Goal: Information Seeking & Learning: Learn about a topic

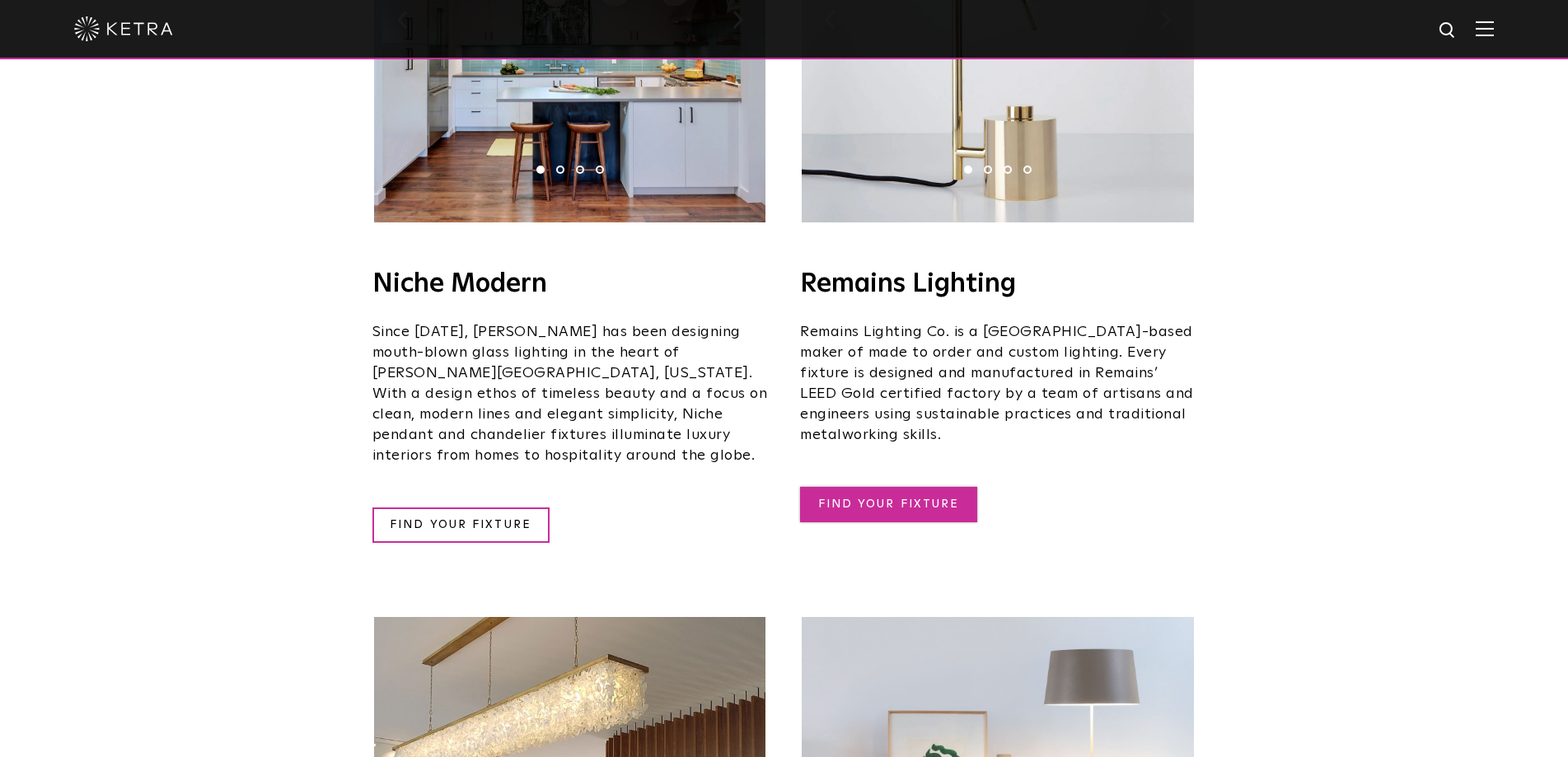
click at [951, 486] on link "FIND YOUR FIXTURE" at bounding box center [888, 503] width 177 height 35
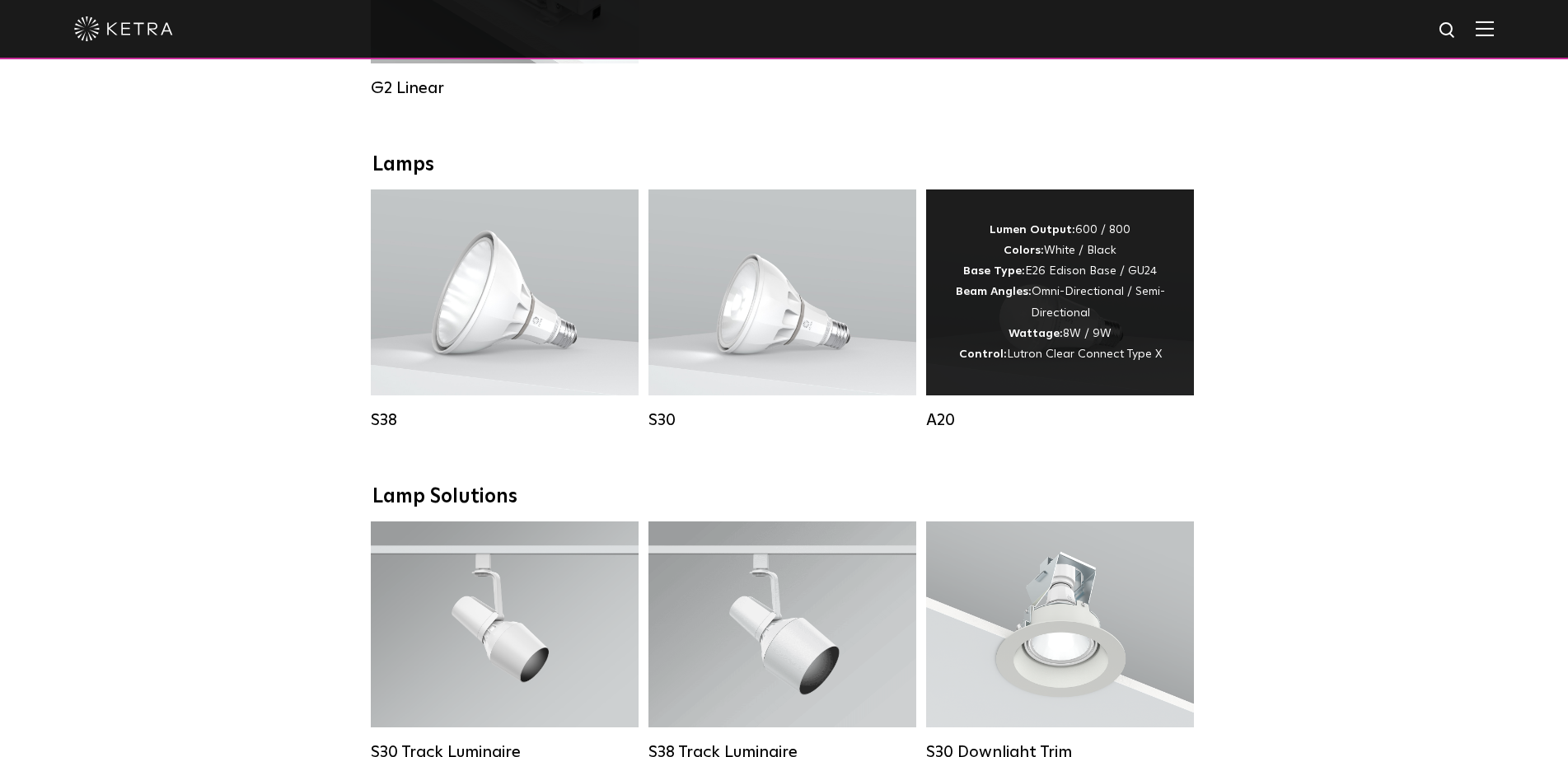
scroll to position [1100, 0]
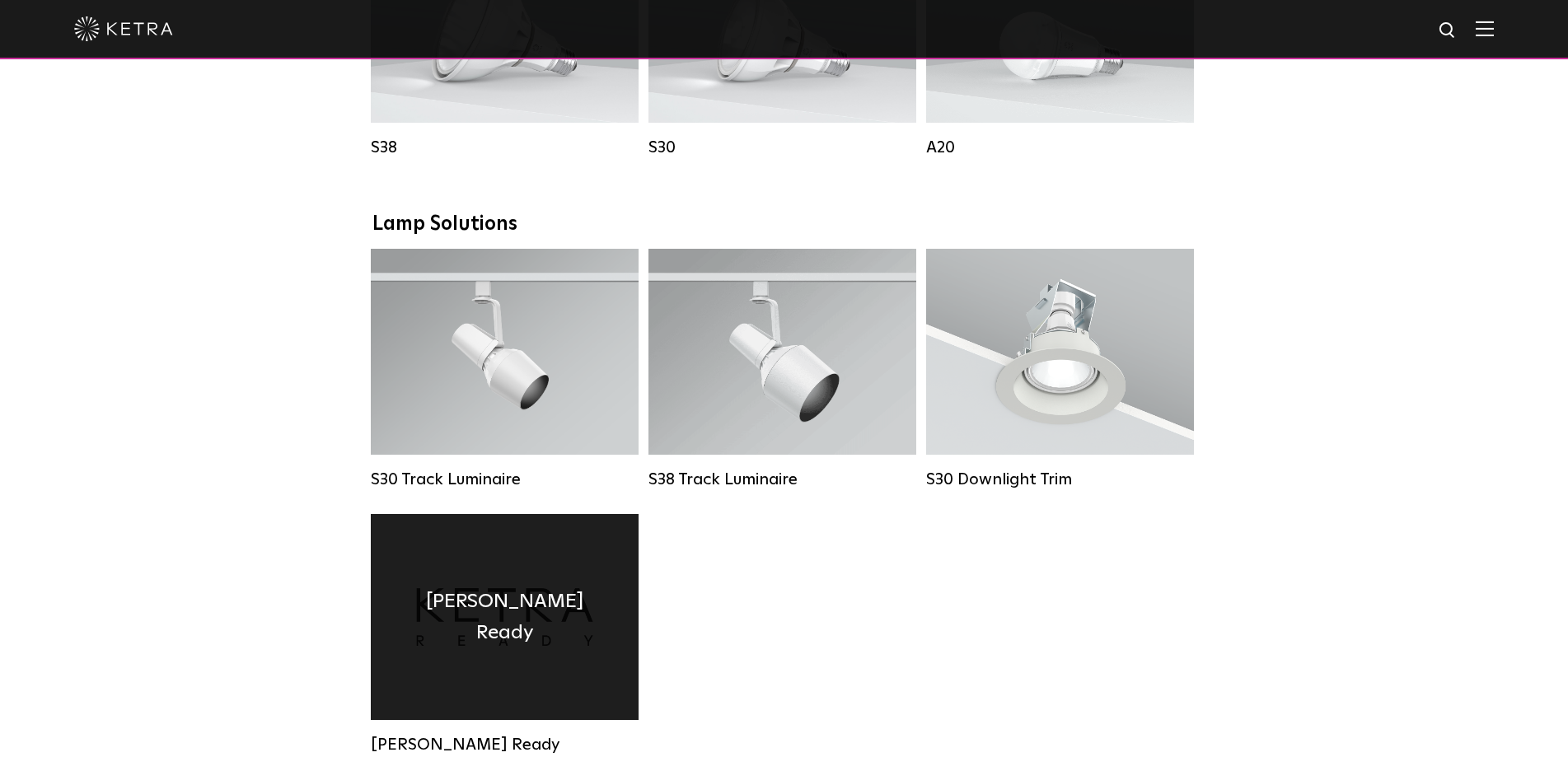
click at [590, 611] on div "[PERSON_NAME] Ready" at bounding box center [505, 616] width 268 height 206
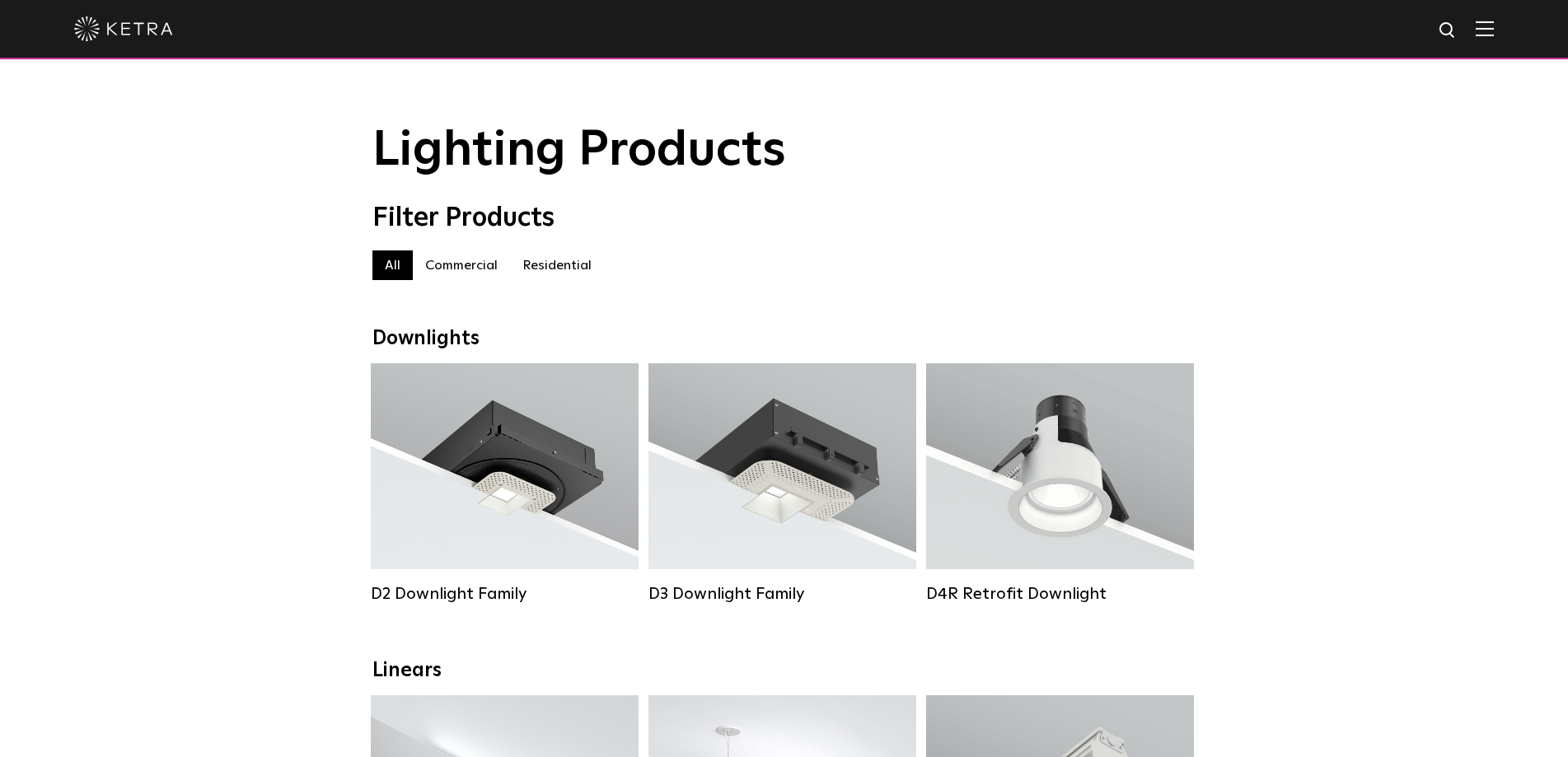
click at [563, 280] on label "Residential" at bounding box center [557, 264] width 94 height 30
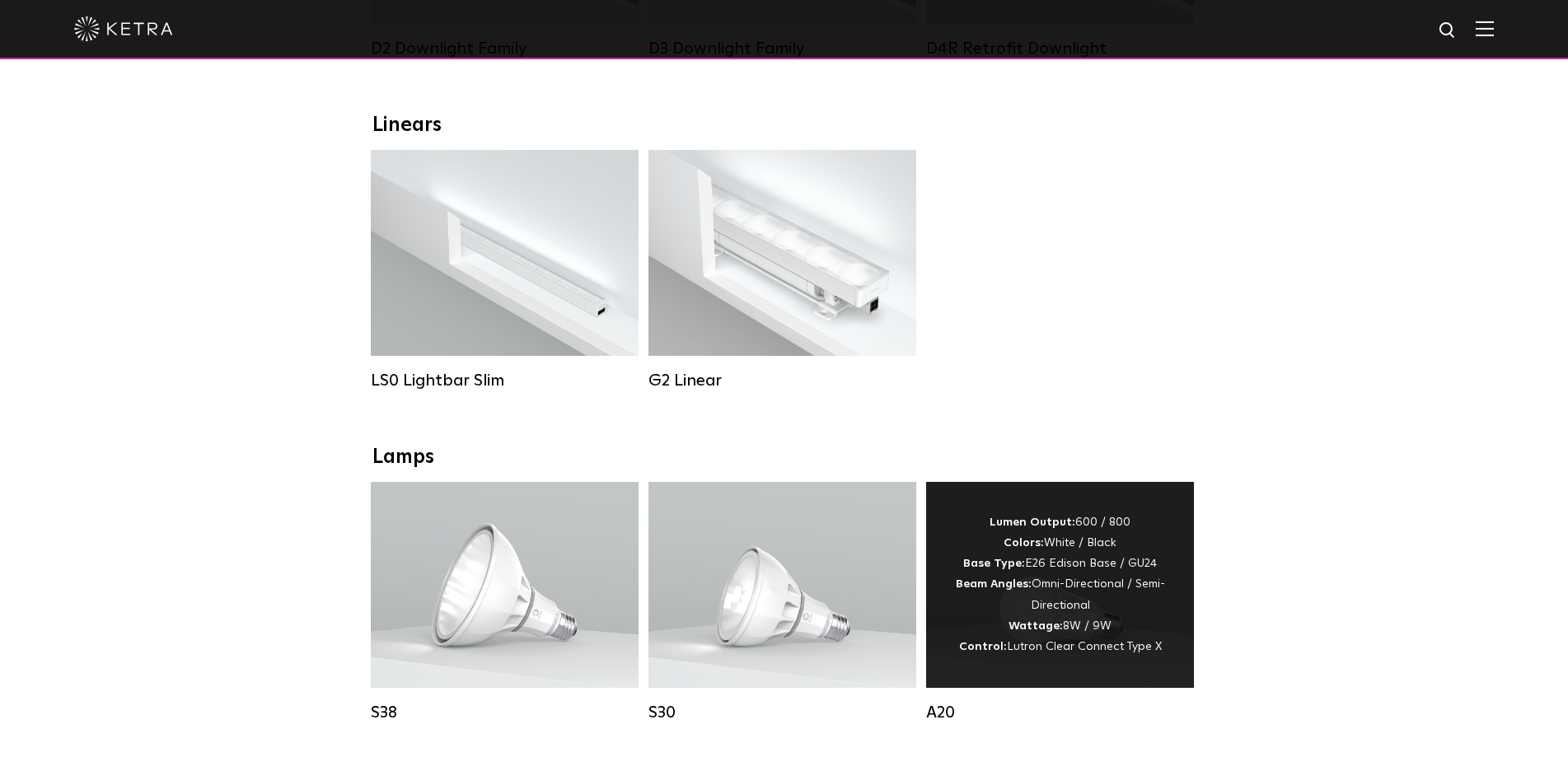
scroll to position [547, 0]
click at [1070, 630] on div "Lumen Output: 600 / 800 Colors: White / Black Base Type: E26 Edison Base / GU24…" at bounding box center [1060, 583] width 219 height 145
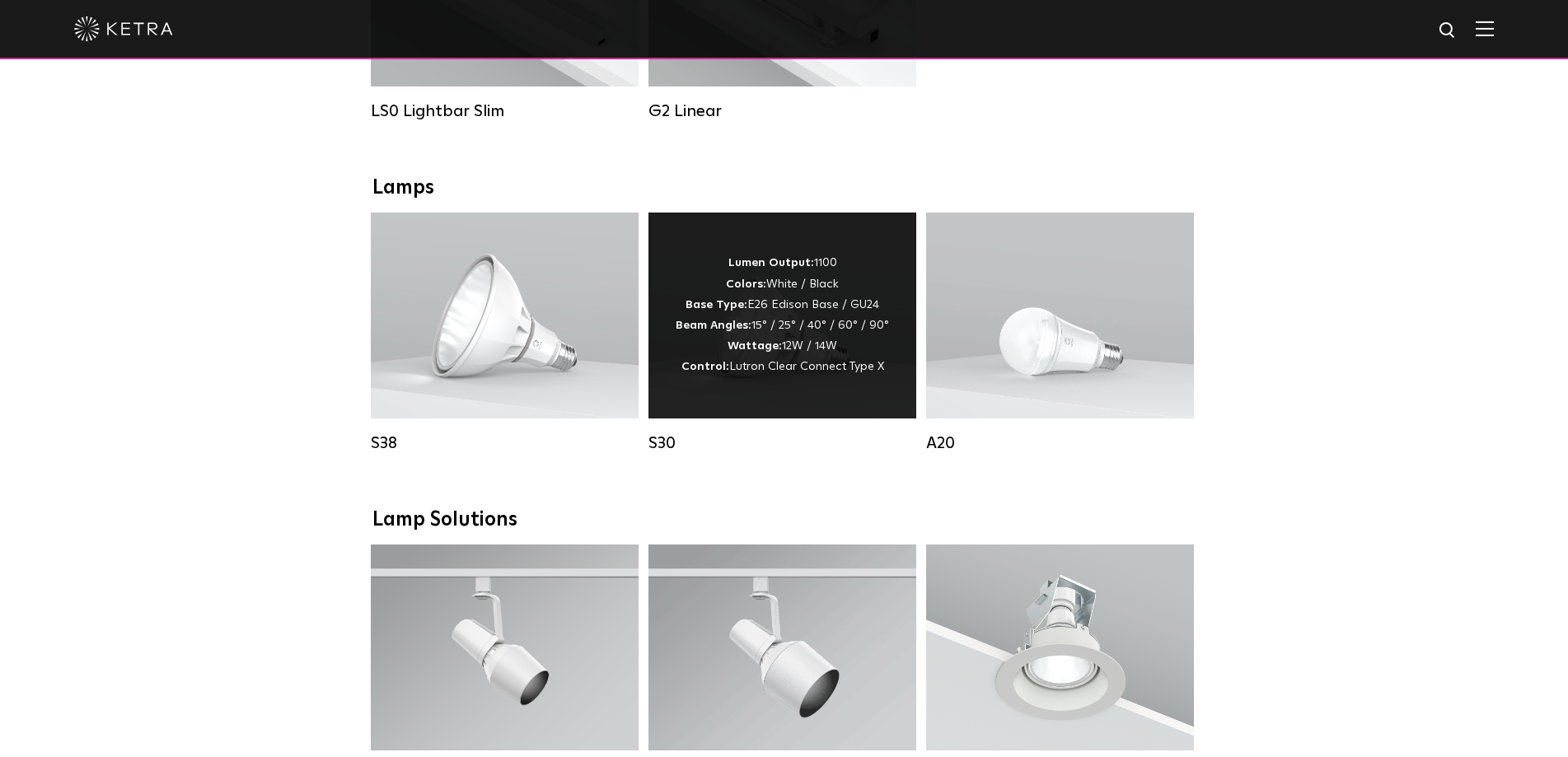
scroll to position [816, 0]
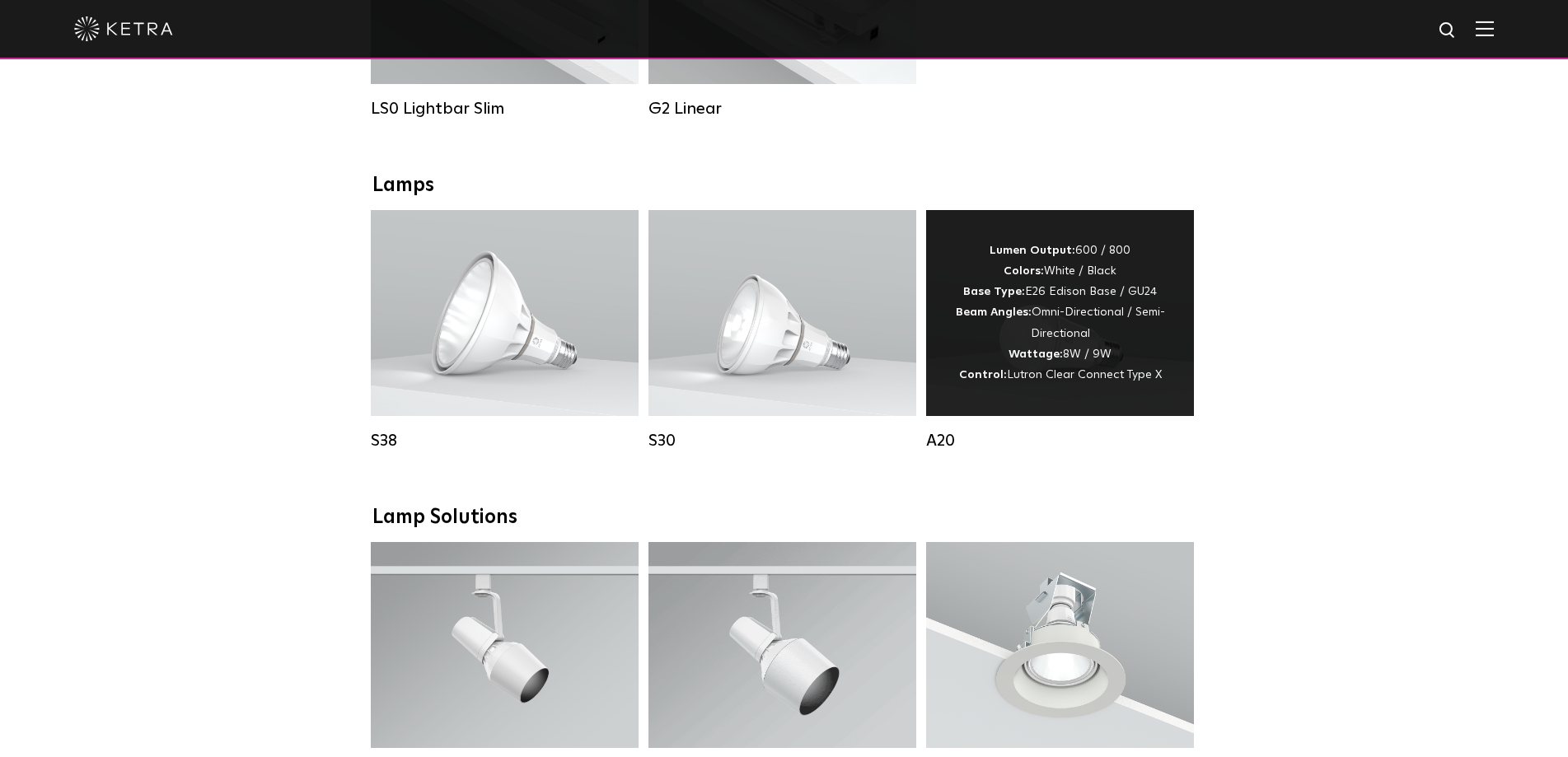
click at [1079, 337] on div "Lumen Output: 600 / 800 Colors: White / Black Base Type: E26 Edison Base / GU24…" at bounding box center [1060, 312] width 219 height 145
